Goal: Task Accomplishment & Management: Complete application form

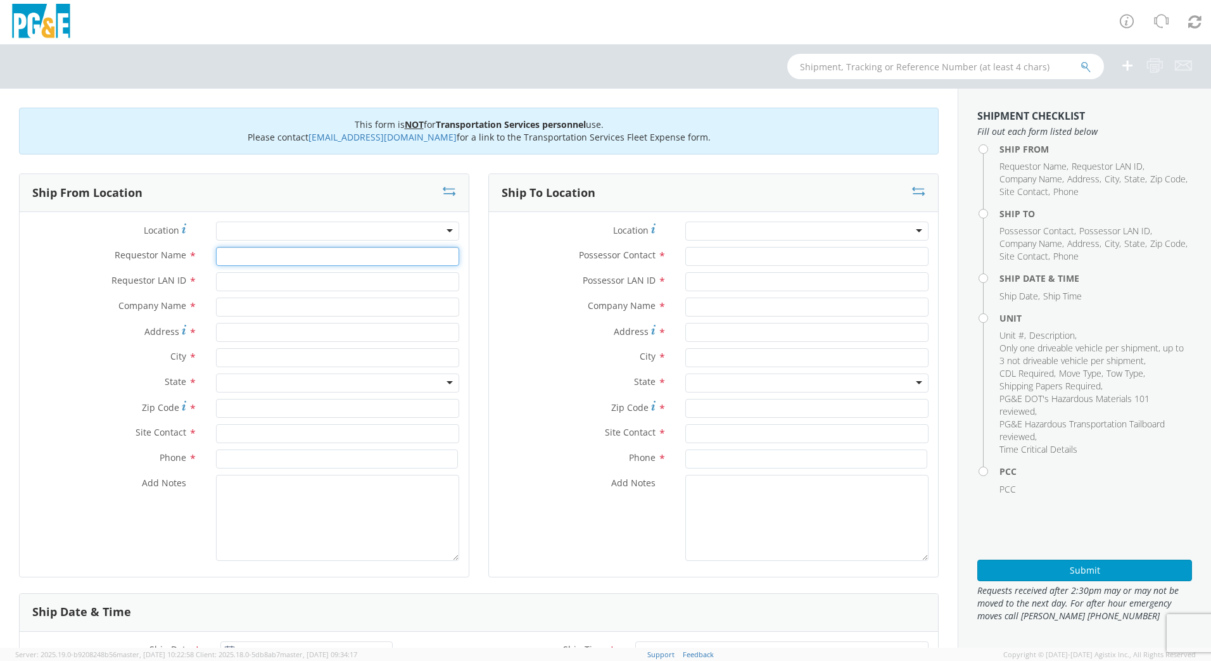
click at [293, 256] on input "Requestor Name *" at bounding box center [337, 256] width 243 height 19
type input "[PERSON_NAME]"
type input "DFMX"
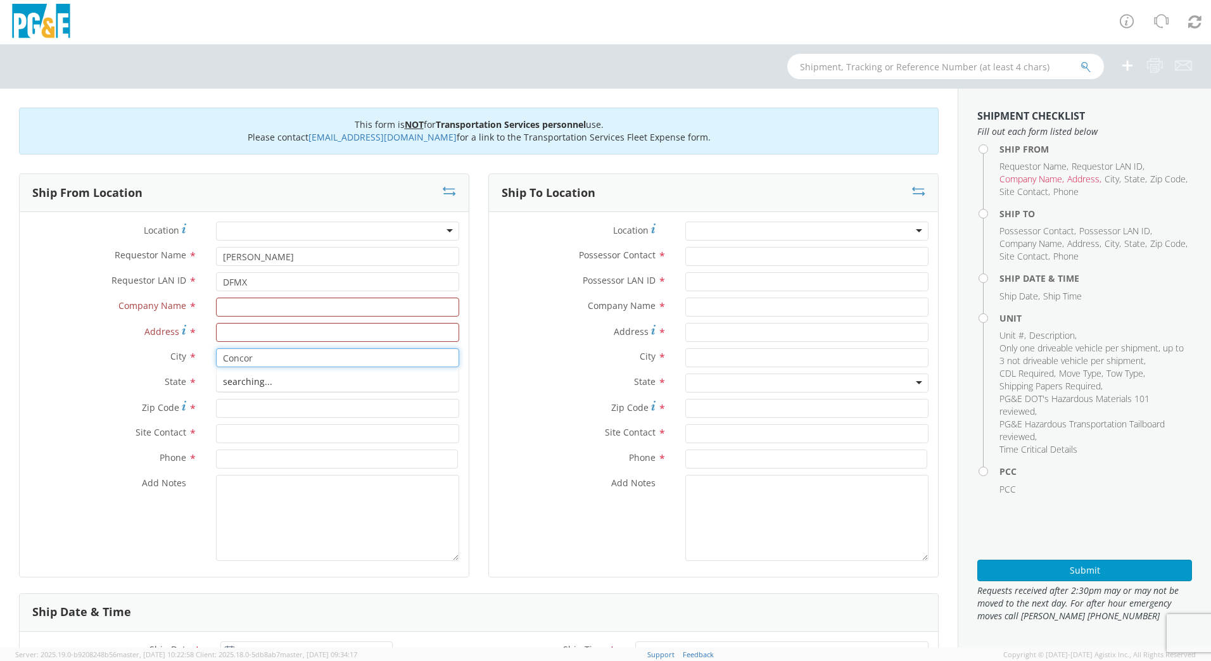
type input "[GEOGRAPHIC_DATA]"
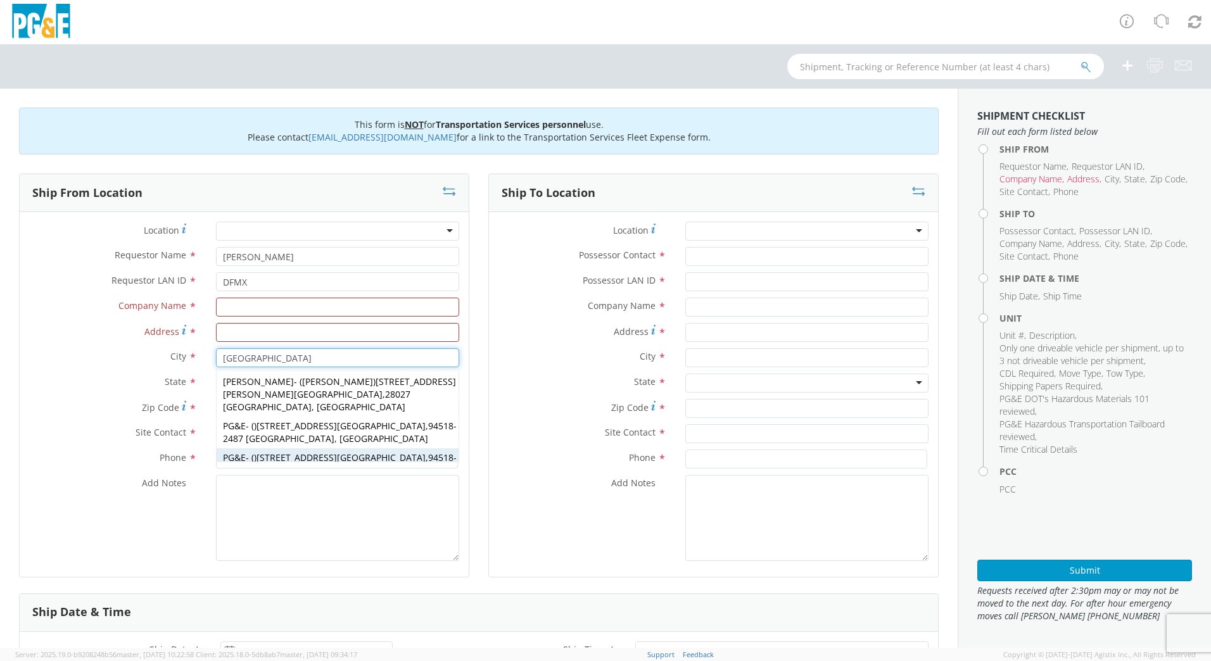
click at [319, 452] on span "[STREET_ADDRESS]" at bounding box center [341, 458] width 169 height 12
type input "PG&E"
type input "[STREET_ADDRESS]"
type input "94518-2487"
type input "[GEOGRAPHIC_DATA]"
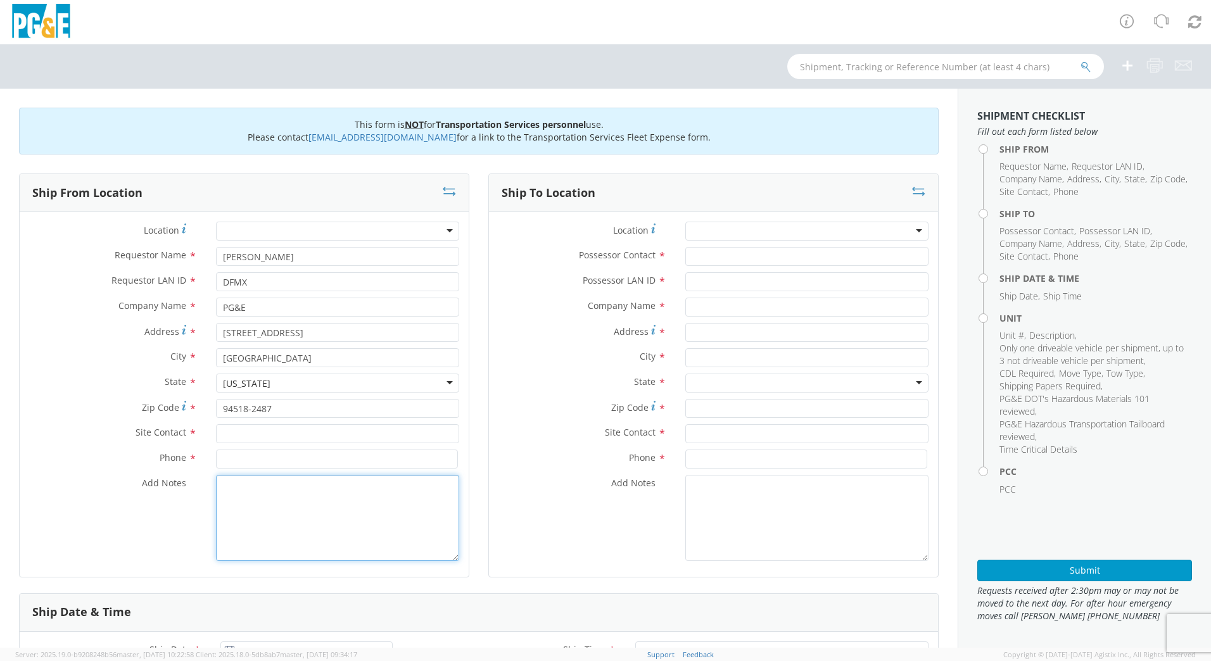
click at [303, 554] on textarea "Add Notes *" at bounding box center [337, 518] width 243 height 86
click at [250, 433] on input "text" at bounding box center [337, 433] width 243 height 19
type input "[PERSON_NAME]"
click at [264, 453] on input at bounding box center [337, 459] width 242 height 19
type input "[PHONE_NUMBER]"
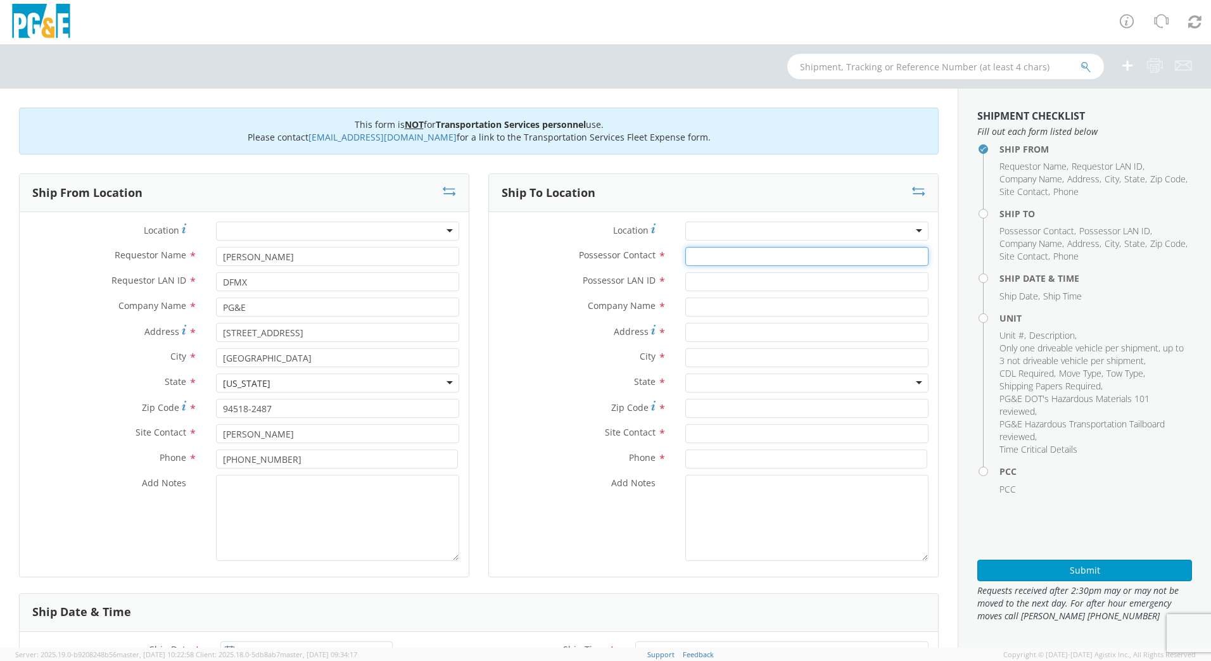
click at [734, 252] on input "Possessor Contact *" at bounding box center [807, 256] width 243 height 19
type input "[PERSON_NAME]"
click at [736, 278] on input "Possessor LAN ID *" at bounding box center [807, 281] width 243 height 19
type input "N4RE"
click at [718, 351] on input "text" at bounding box center [807, 357] width 243 height 19
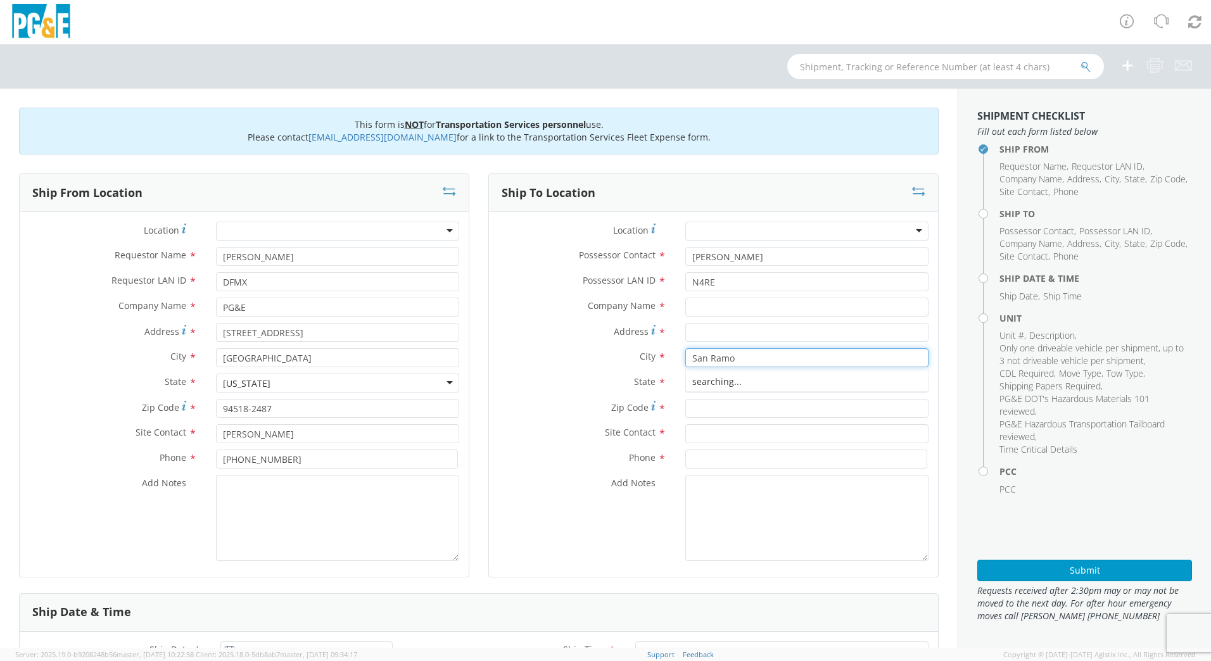
type input "San [PERSON_NAME]"
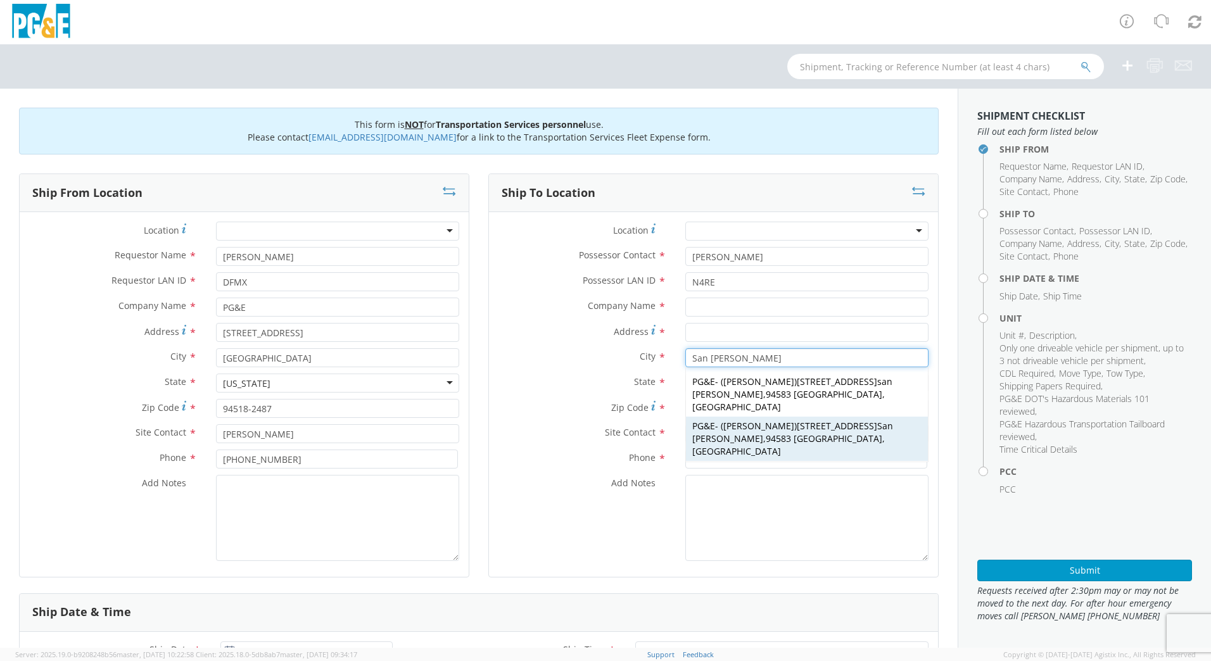
click at [772, 420] on span "[PERSON_NAME]" at bounding box center [759, 426] width 71 height 12
type input "PG&E"
type input "[STREET_ADDRESS]"
type input "94583"
type input "[PERSON_NAME]"
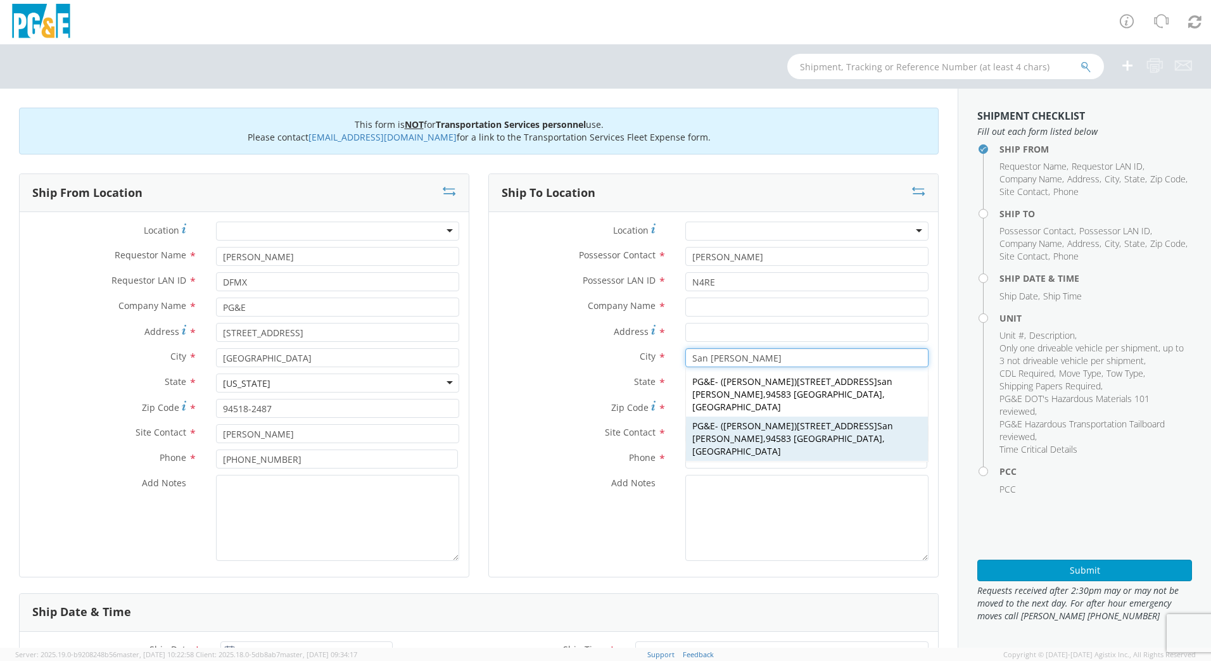
type input "[PHONE_NUMBER]"
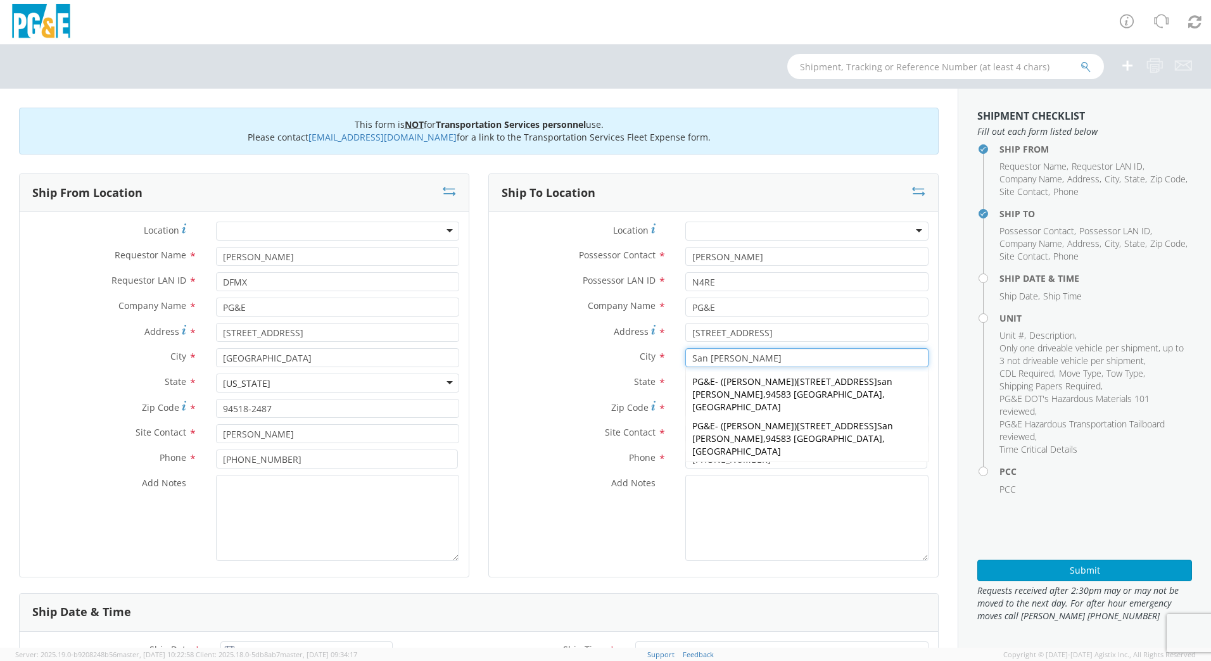
type input "San [PERSON_NAME]"
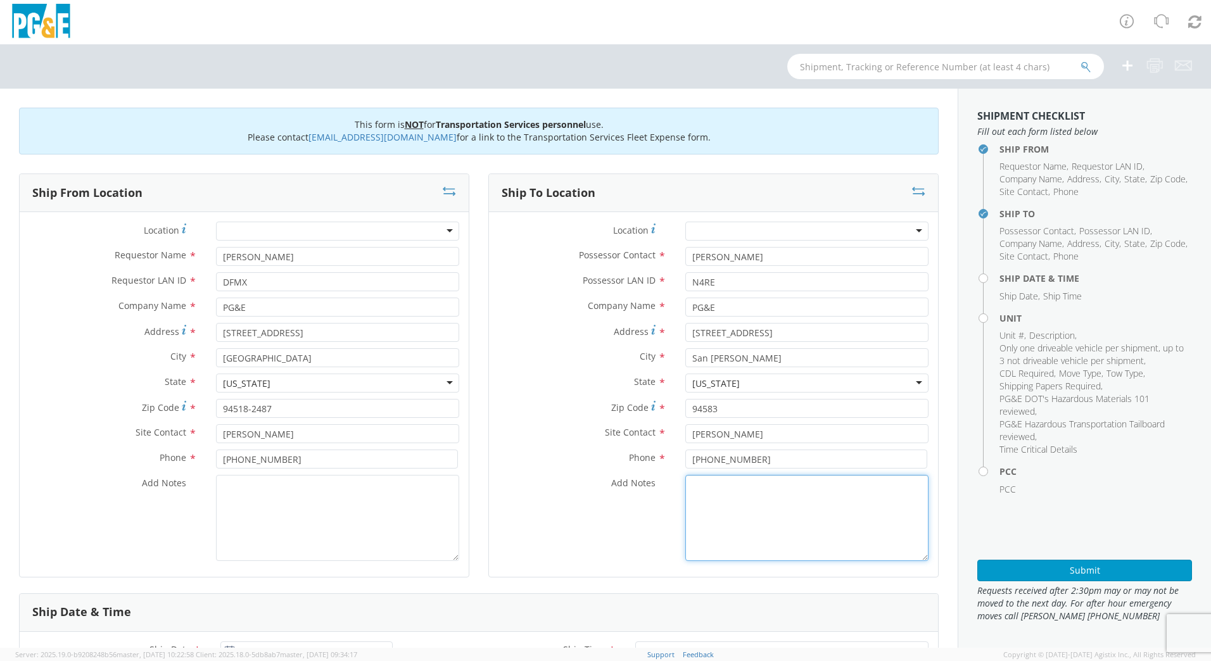
click at [763, 513] on textarea "Add Notes *" at bounding box center [807, 518] width 243 height 86
drag, startPoint x: 761, startPoint y: 437, endPoint x: 613, endPoint y: 438, distance: 148.3
click at [613, 438] on div "Site Contact * [PERSON_NAME]" at bounding box center [713, 433] width 449 height 19
type input "[PERSON_NAME]"
drag, startPoint x: 755, startPoint y: 454, endPoint x: 666, endPoint y: 460, distance: 88.9
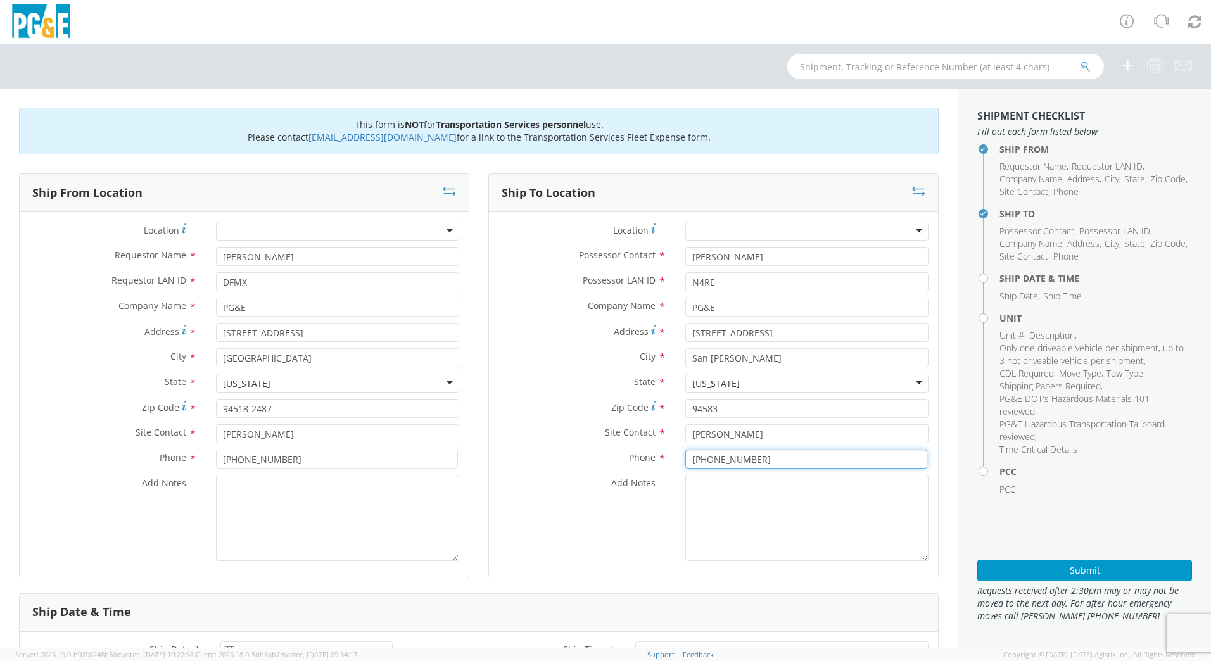
click at [666, 460] on div "Phone * [PHONE_NUMBER]" at bounding box center [713, 459] width 449 height 19
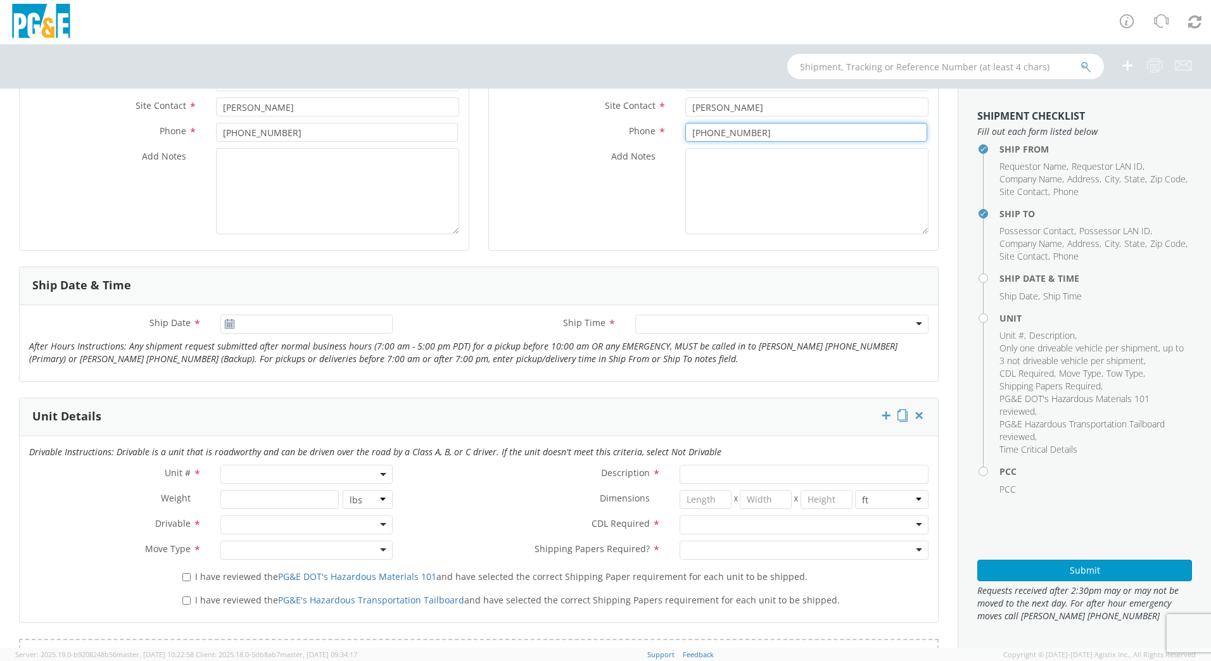
scroll to position [328, 0]
type input "[PHONE_NUMBER]"
click at [227, 322] on icon at bounding box center [229, 323] width 11 height 10
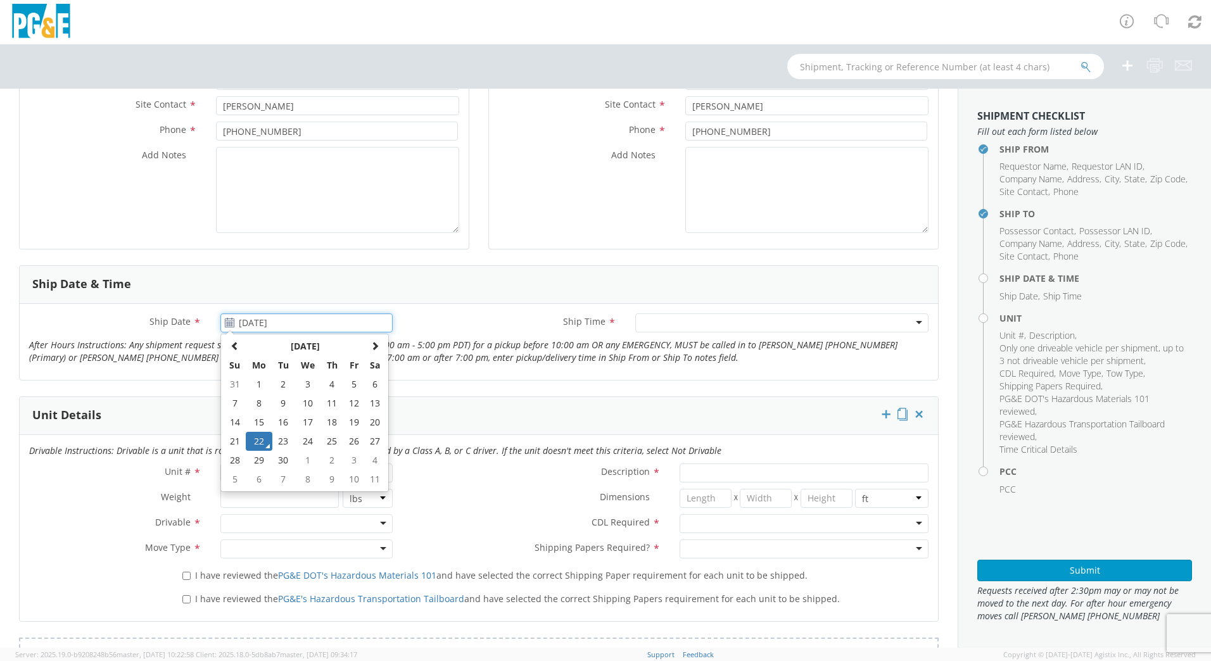
click at [266, 325] on input "[DATE]" at bounding box center [306, 323] width 172 height 19
click at [277, 440] on td "23" at bounding box center [283, 441] width 22 height 19
type input "[DATE]"
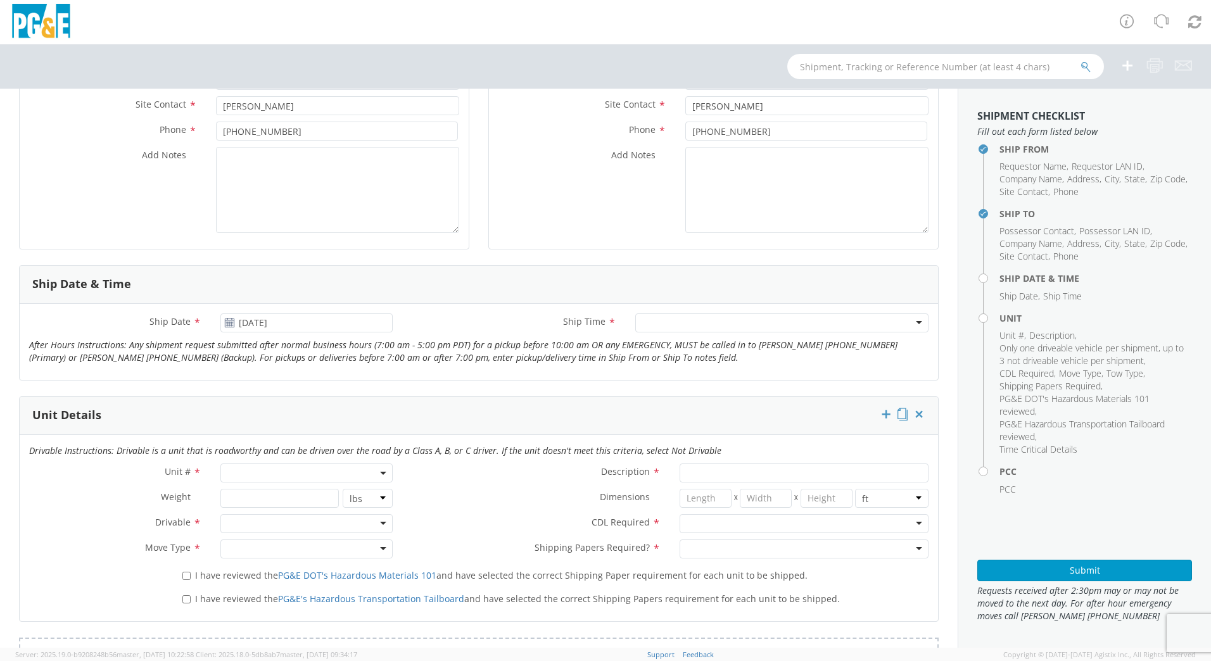
click at [907, 321] on div at bounding box center [781, 323] width 293 height 19
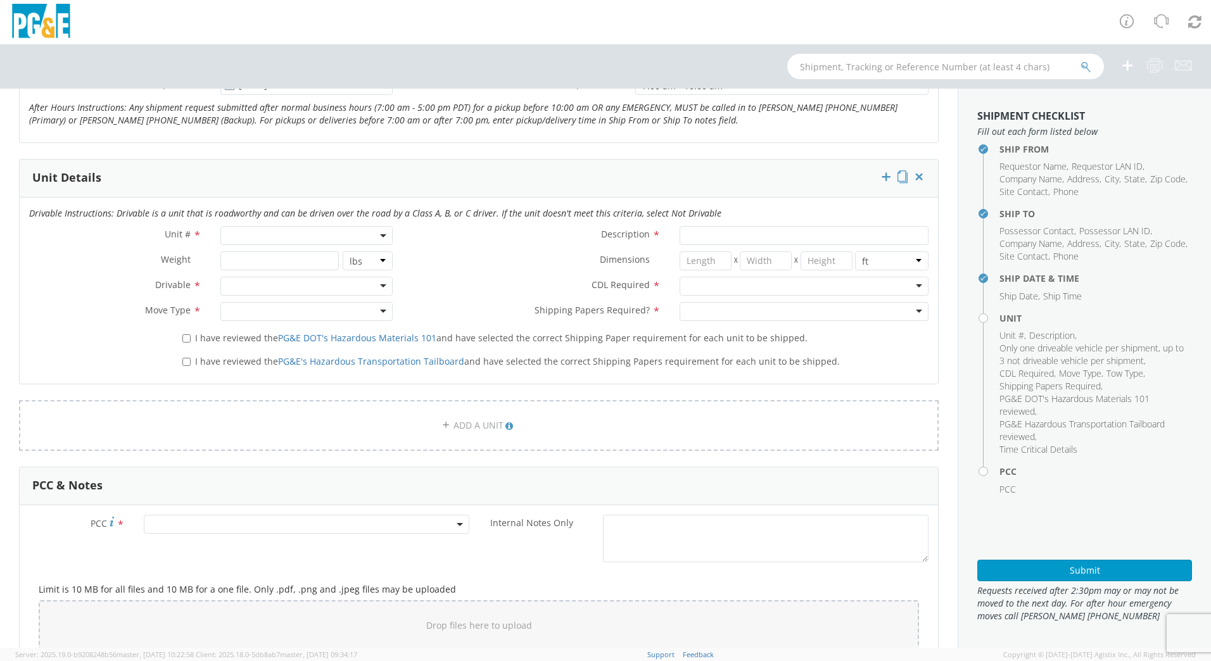
scroll to position [554, 0]
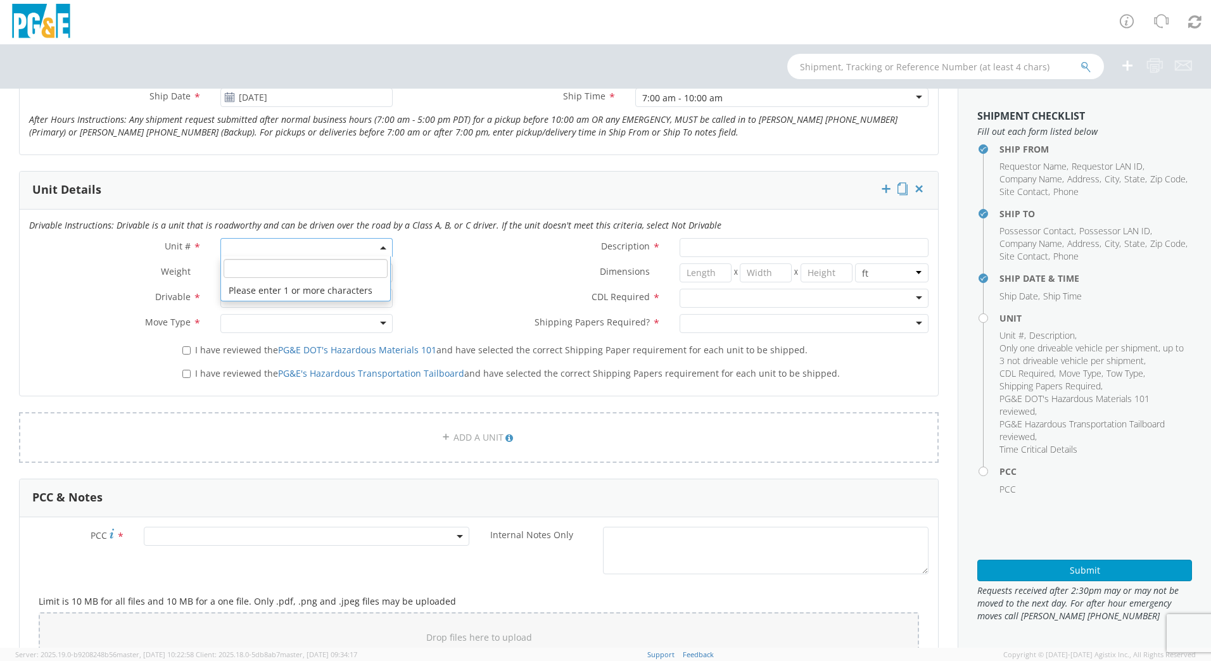
click at [238, 253] on span at bounding box center [306, 247] width 172 height 19
click at [238, 268] on input "search" at bounding box center [306, 268] width 164 height 19
type input "B31400"
type input "SUV; MID 4X4"
type input "6120"
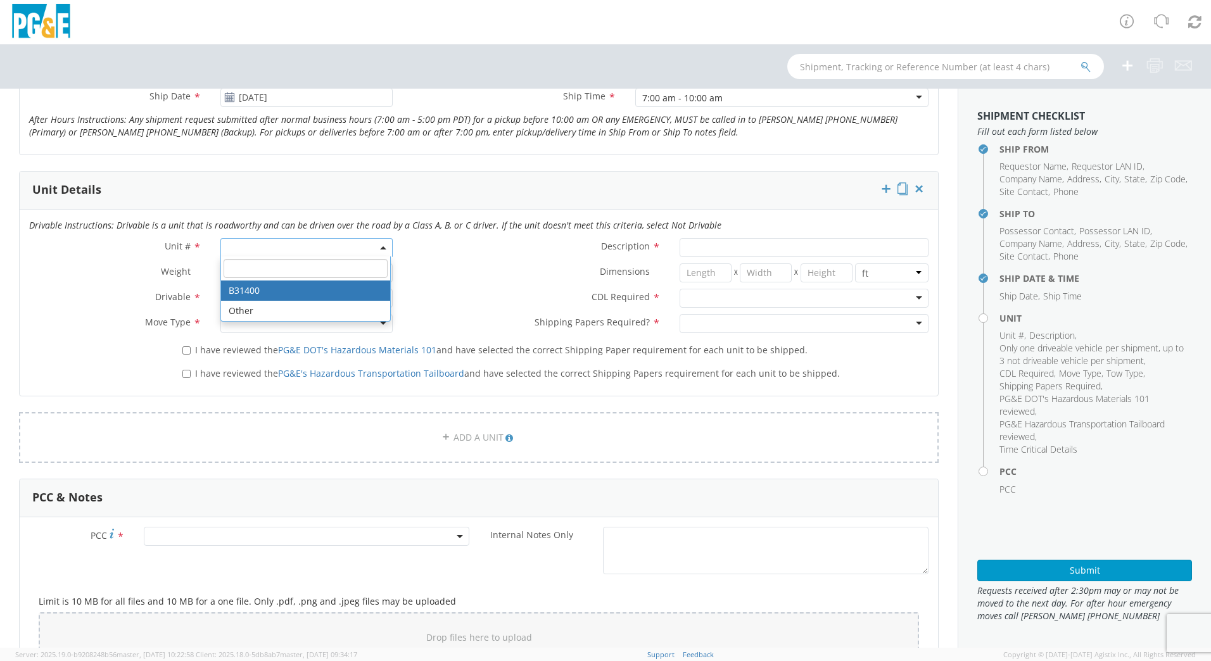
select select "B31400"
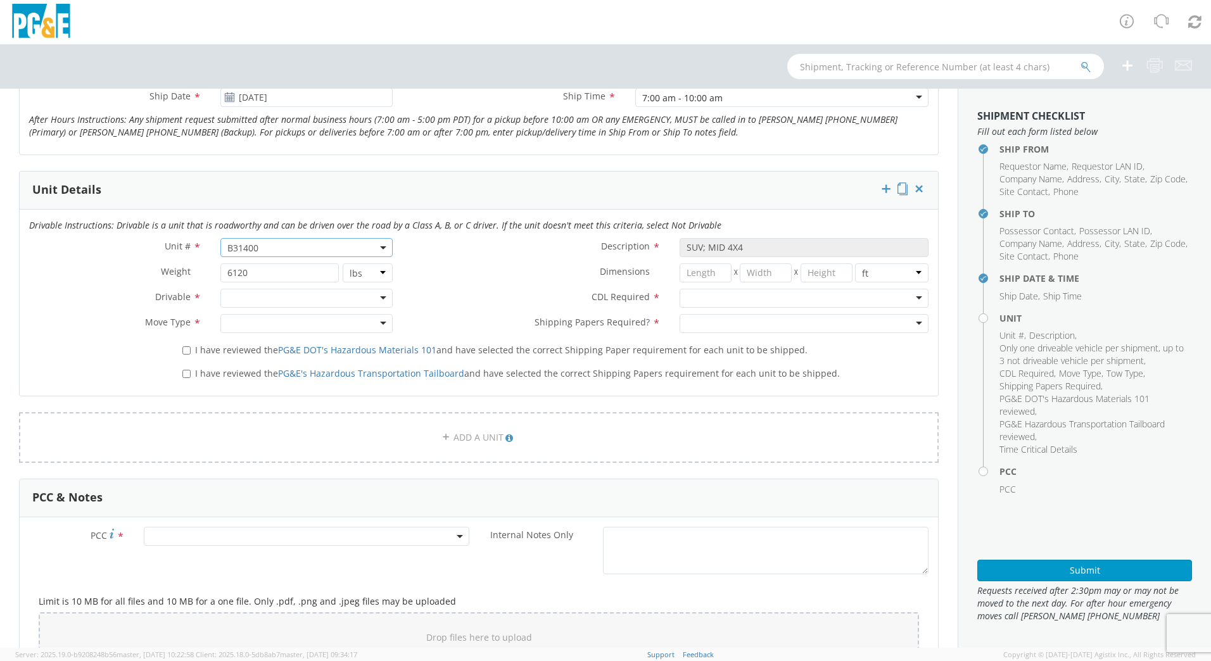
click at [383, 299] on div at bounding box center [306, 298] width 172 height 19
click at [383, 329] on div at bounding box center [306, 323] width 172 height 19
click at [185, 354] on input "I have reviewed the PG&E DOT's Hazardous Materials 101 and have selected the co…" at bounding box center [186, 351] width 8 height 8
checkbox input "true"
click at [184, 372] on input "I have reviewed the PG&E's Hazardous Transportation Tailboard and have selected…" at bounding box center [186, 374] width 8 height 8
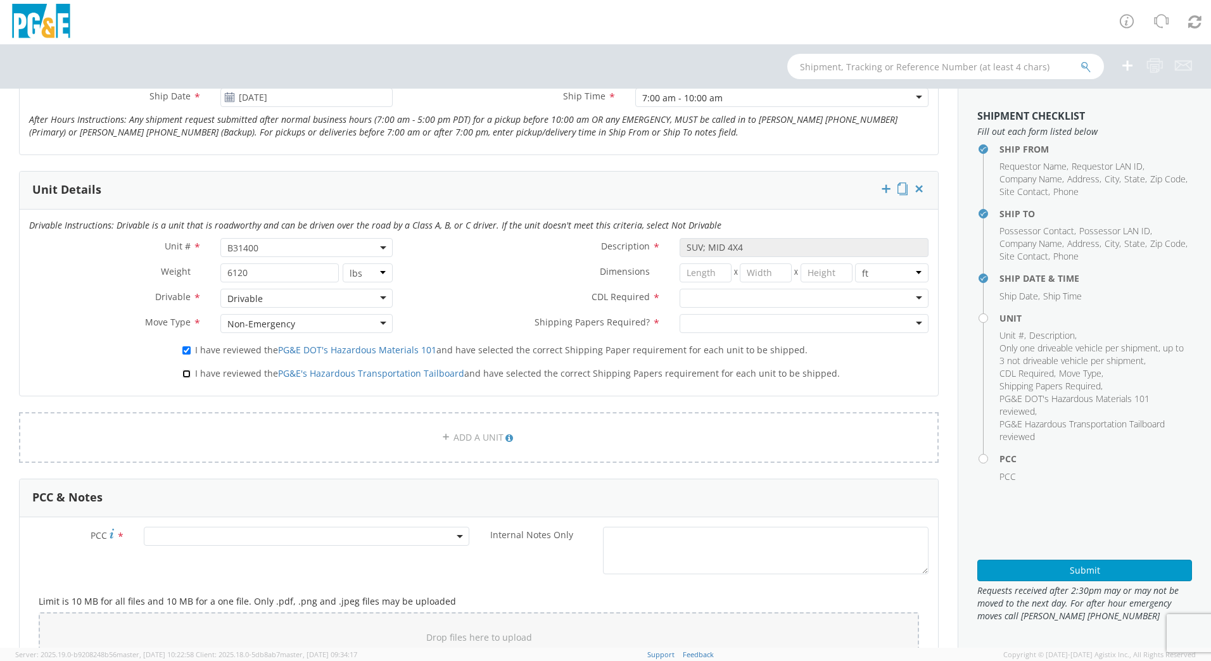
checkbox input "true"
click at [908, 296] on div at bounding box center [804, 298] width 249 height 19
click at [907, 323] on div at bounding box center [804, 323] width 249 height 19
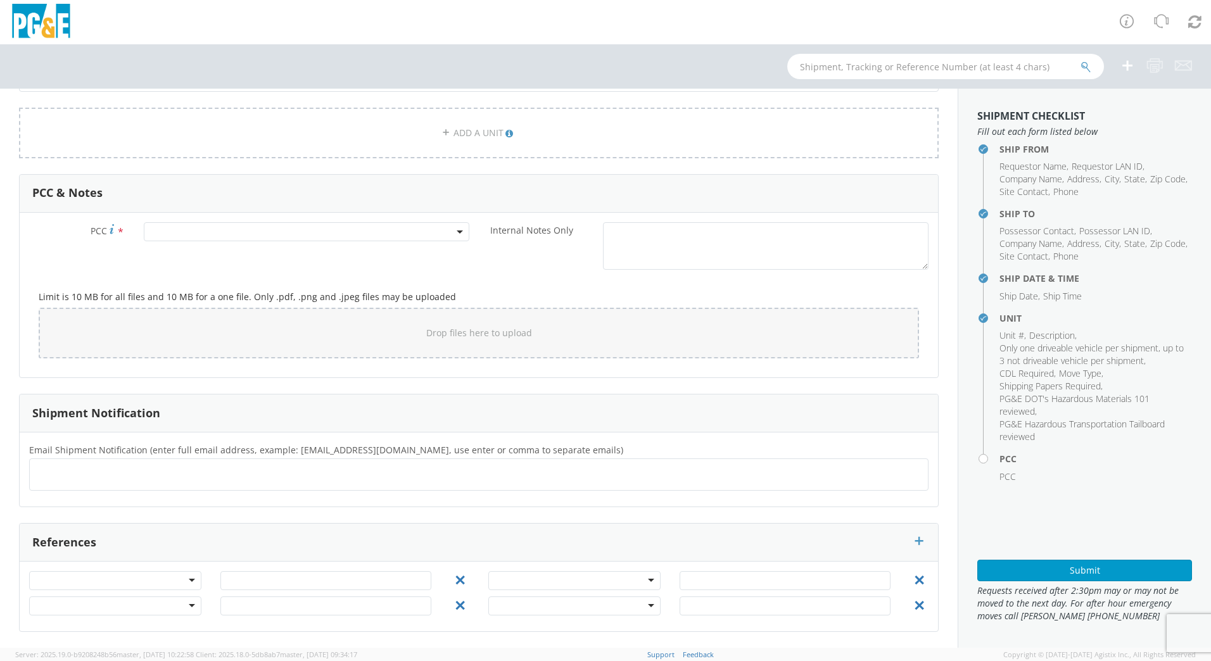
click at [201, 236] on span at bounding box center [307, 231] width 326 height 19
click at [200, 251] on input "number" at bounding box center [305, 252] width 316 height 19
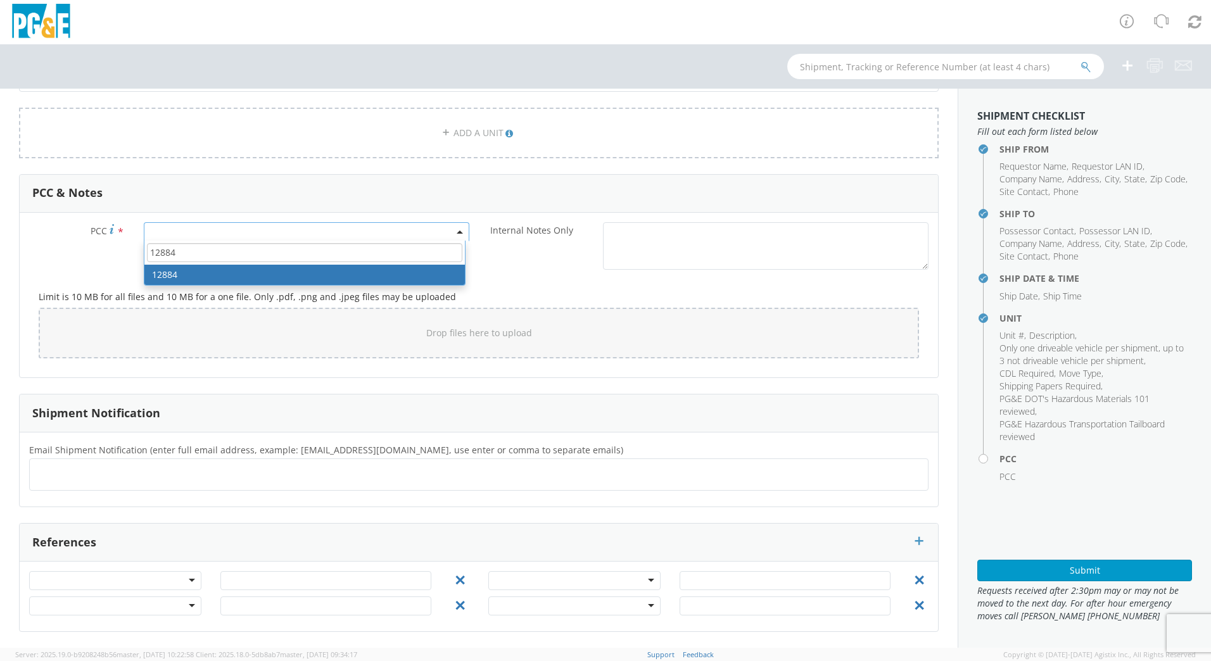
type input "12884"
select select "12884"
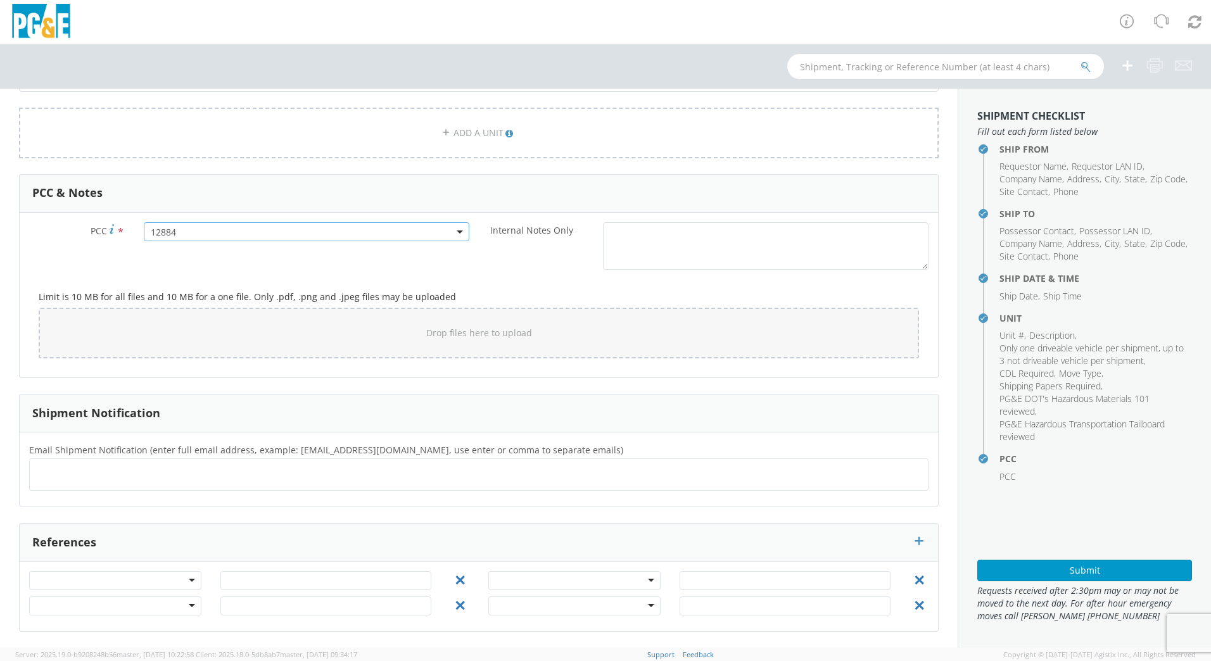
click at [98, 473] on ul at bounding box center [479, 474] width 888 height 21
paste input "[EMAIL_ADDRESS][DOMAIN_NAME], [EMAIL_ADDRESS][DOMAIN_NAME], [EMAIL_ADDRESS][DOM…"
type input "[EMAIL_ADDRESS][DOMAIN_NAME], [EMAIL_ADDRESS][DOMAIN_NAME], [EMAIL_ADDRESS][DOM…"
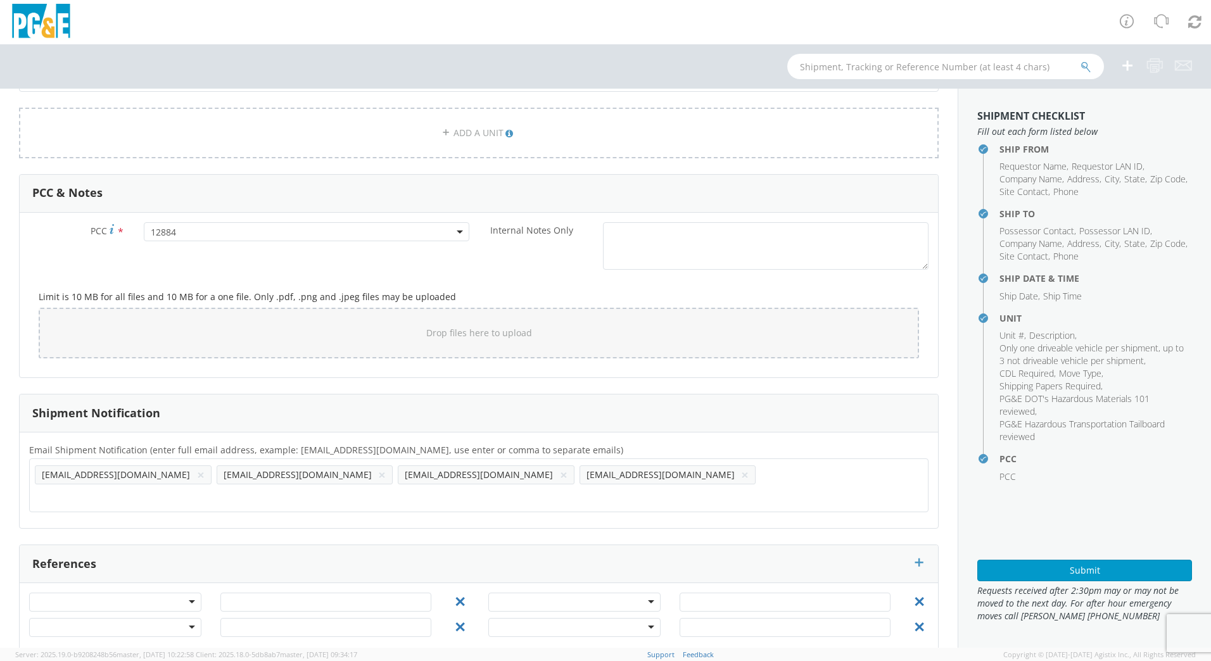
drag, startPoint x: 113, startPoint y: 476, endPoint x: 483, endPoint y: 476, distance: 369.4
click at [324, 487] on input "text" at bounding box center [180, 496] width 290 height 18
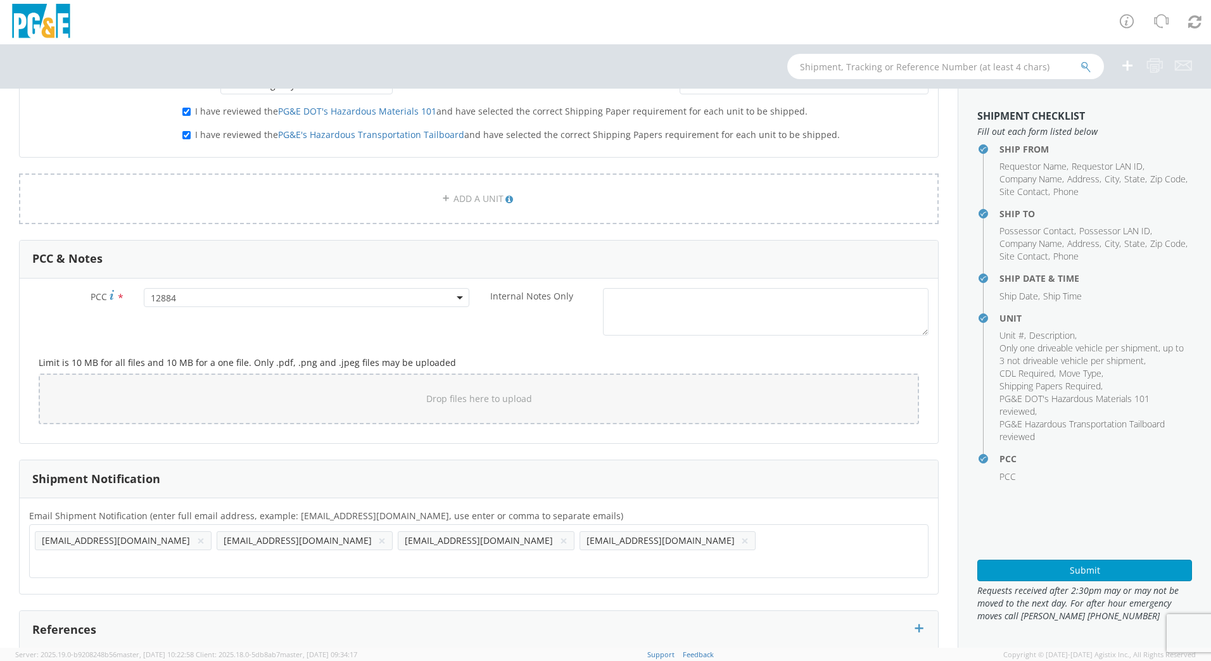
scroll to position [859, 0]
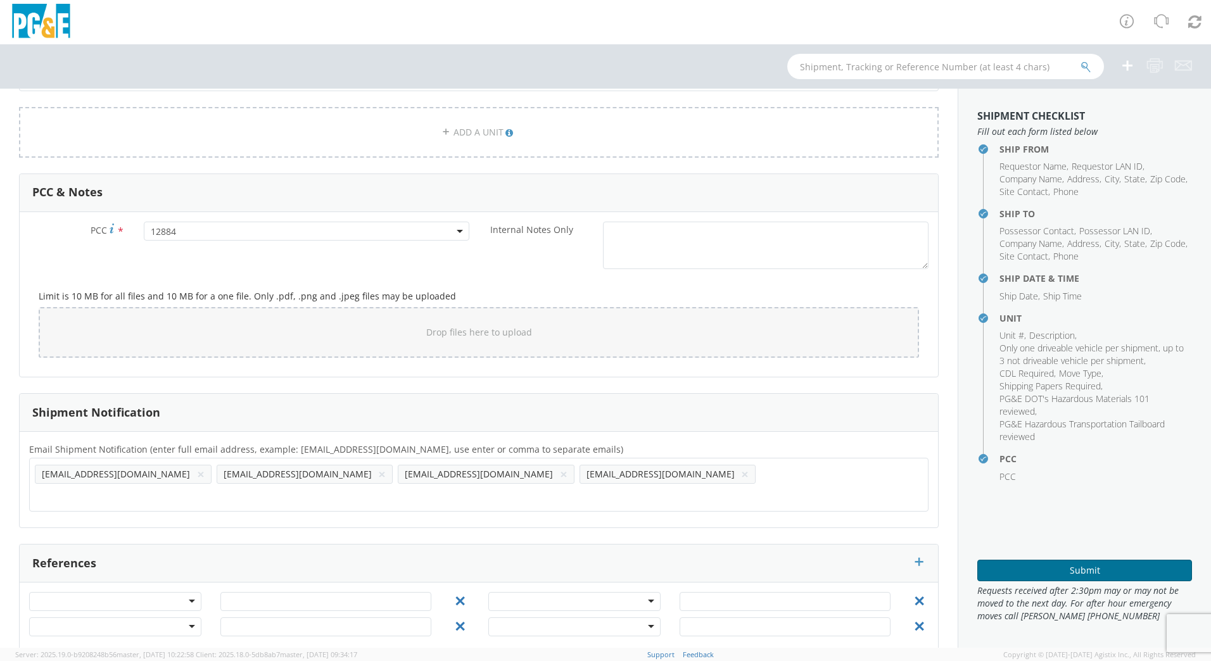
click at [1121, 574] on button "Submit" at bounding box center [1085, 571] width 215 height 22
